Goal: Task Accomplishment & Management: Manage account settings

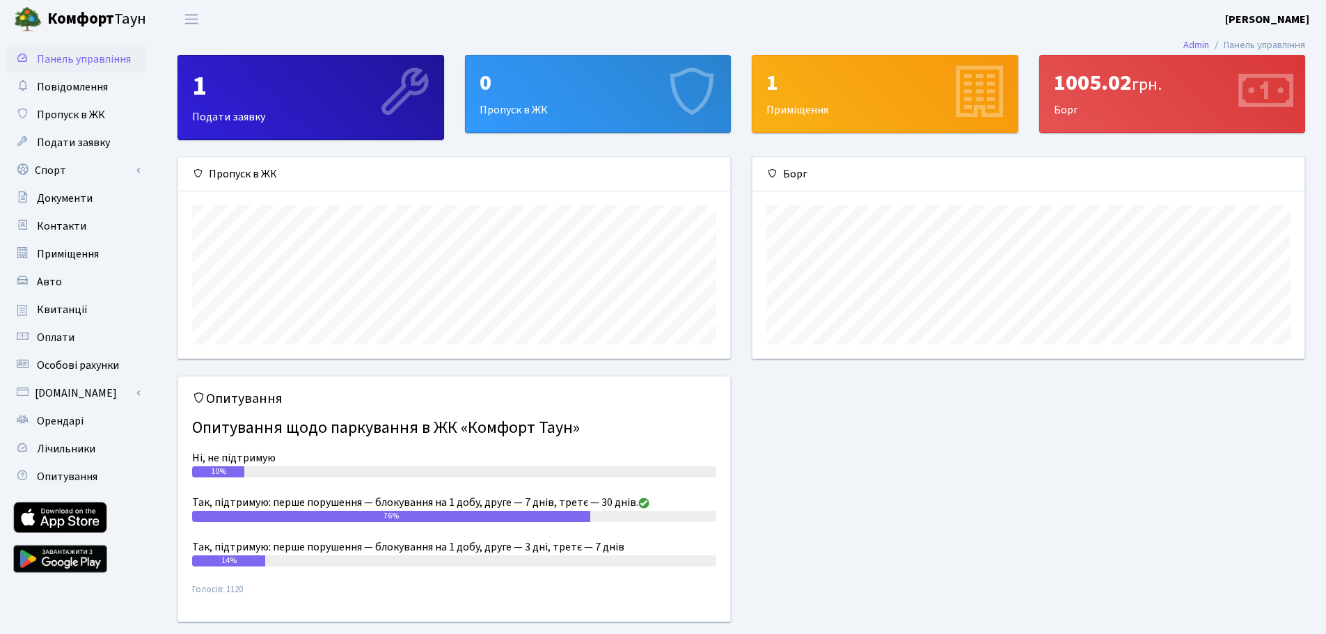
scroll to position [201, 552]
click at [60, 310] on span "Квитанції" at bounding box center [62, 309] width 51 height 15
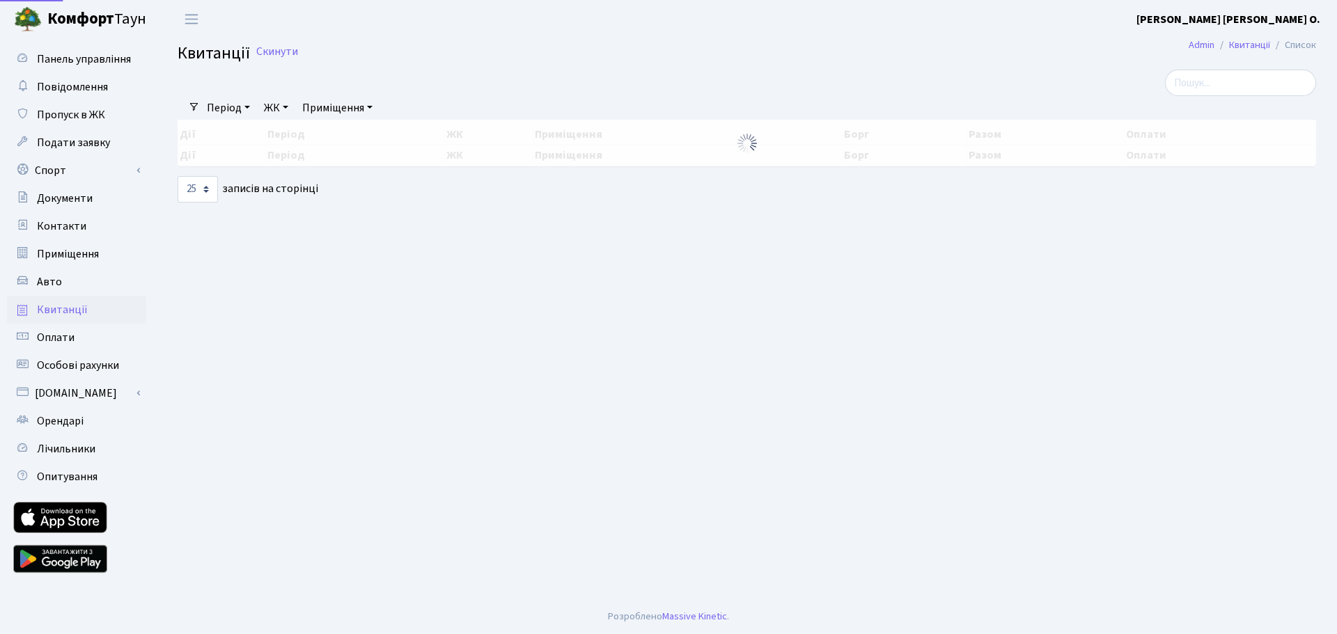
select select "25"
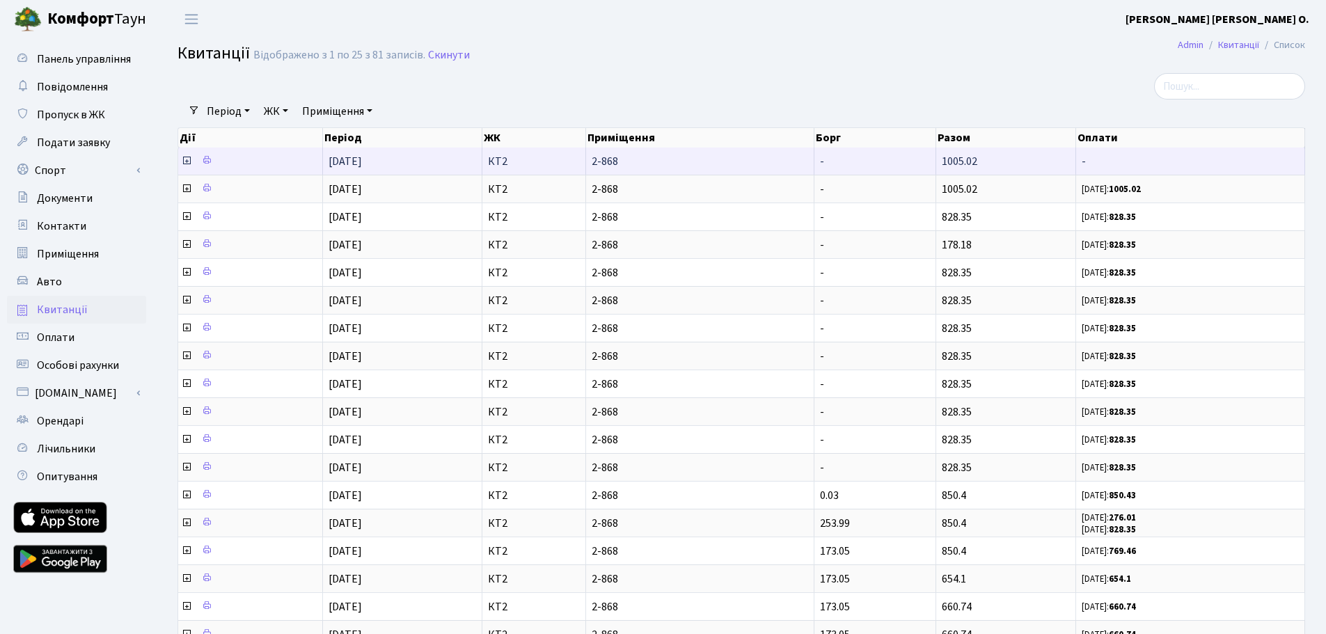
click at [184, 162] on icon at bounding box center [186, 160] width 11 height 11
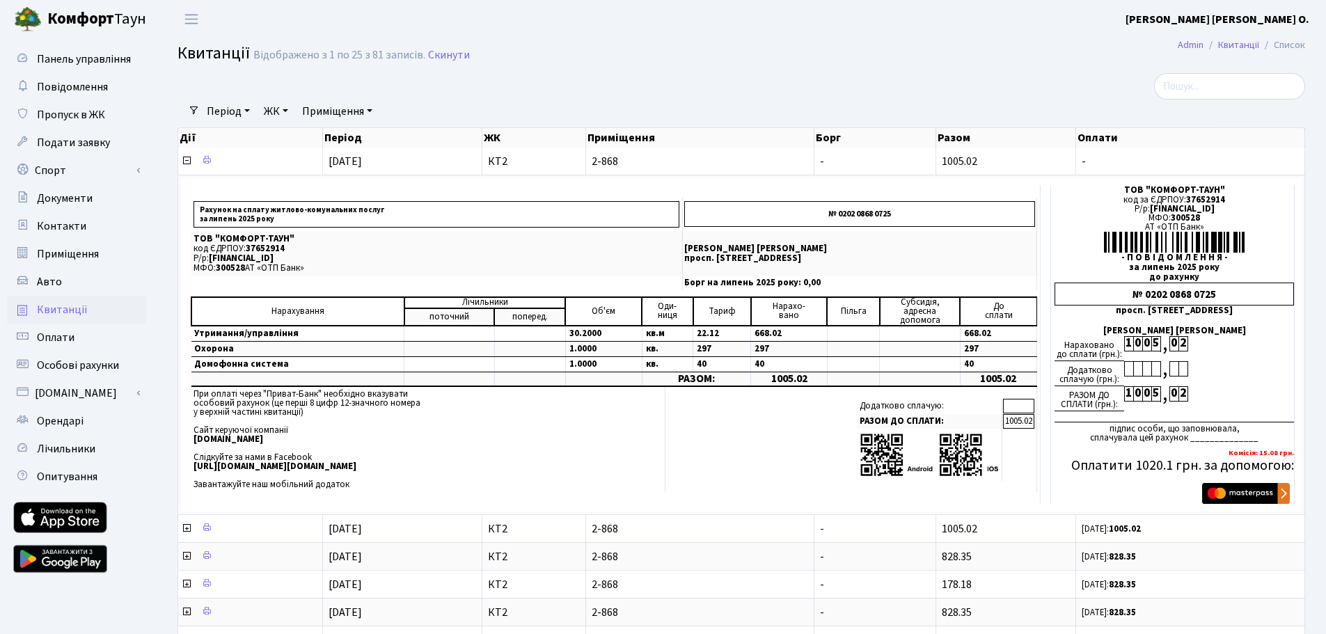
click at [1244, 20] on b "[PERSON_NAME]" at bounding box center [1218, 19] width 184 height 15
click at [1229, 44] on link "Мій обліковий запис" at bounding box center [1239, 44] width 139 height 22
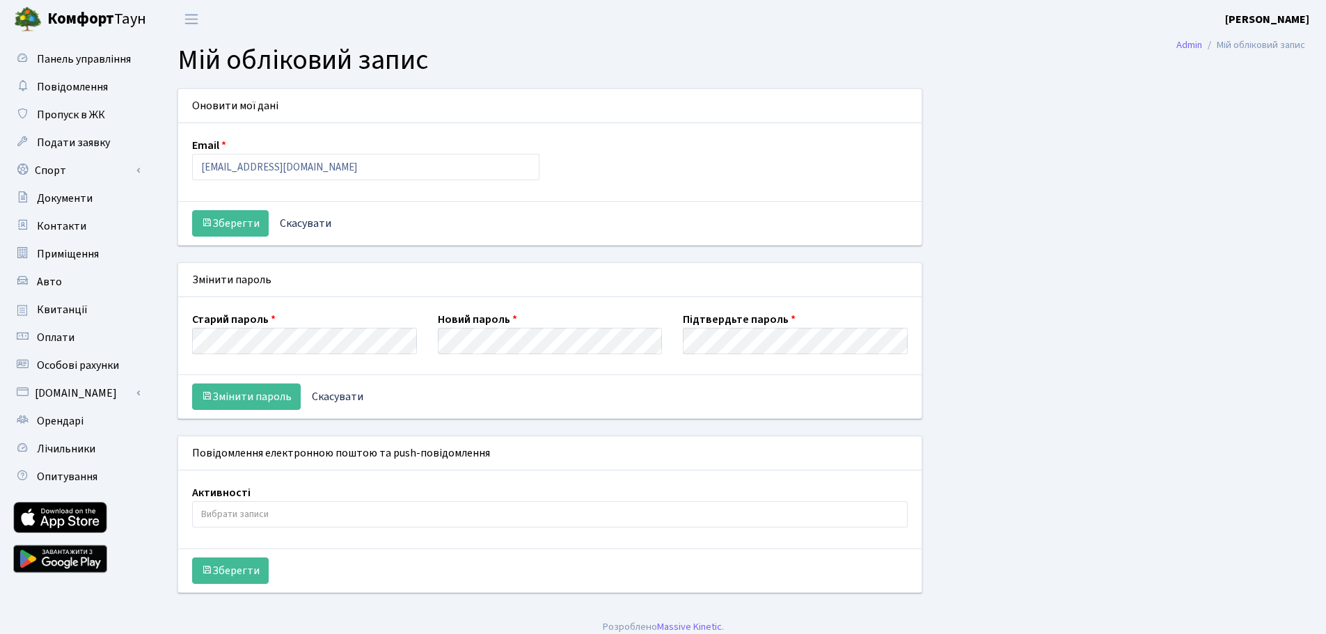
select select
click at [79, 123] on link "Пропуск в ЖК" at bounding box center [76, 115] width 139 height 28
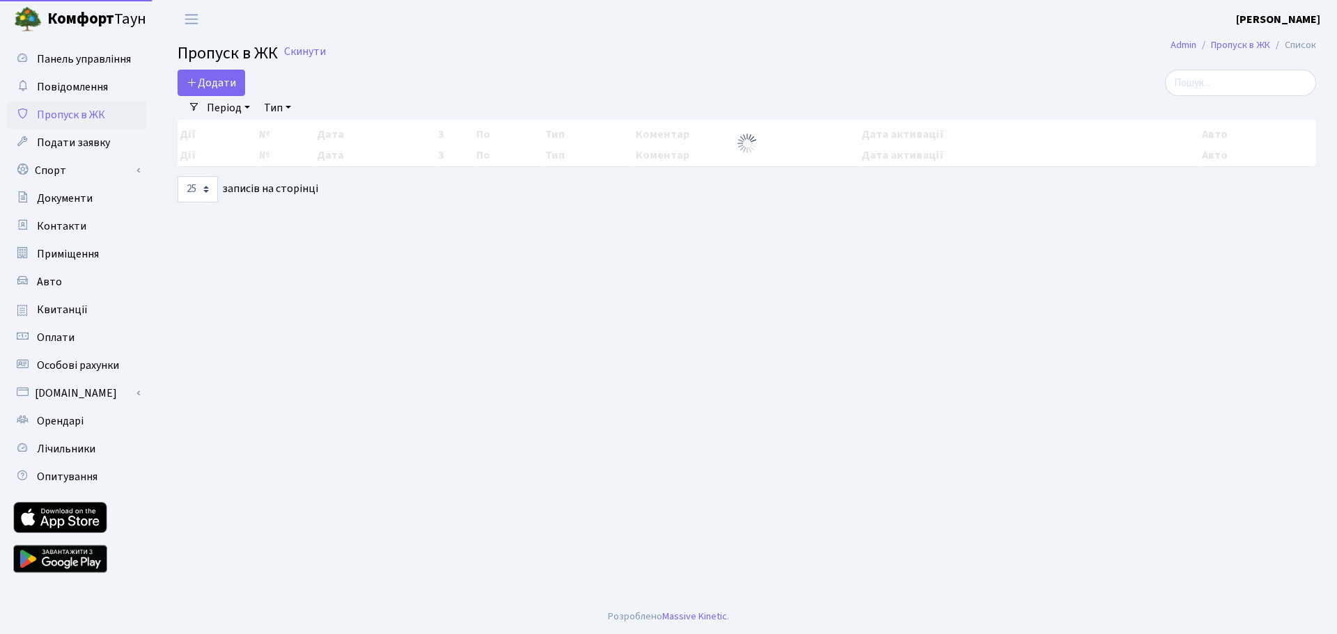
select select "25"
